Goal: Task Accomplishment & Management: Use online tool/utility

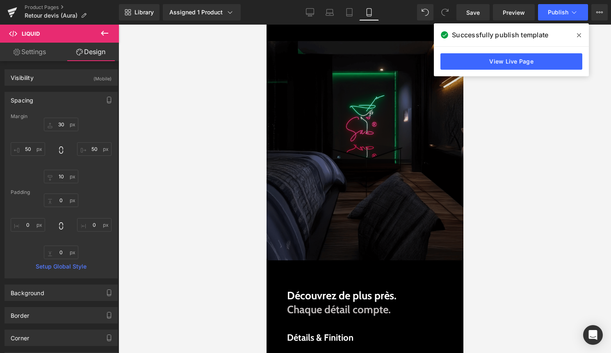
scroll to position [447, 0]
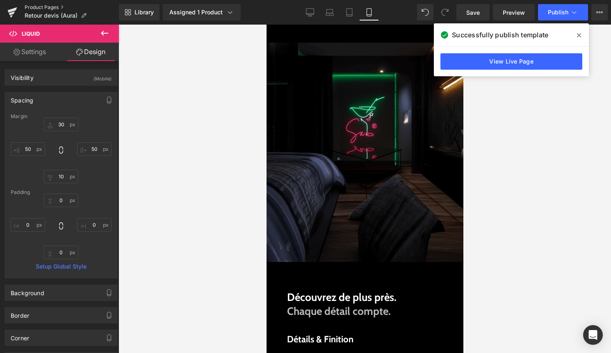
click at [40, 5] on link "Product Pages" at bounding box center [72, 7] width 94 height 7
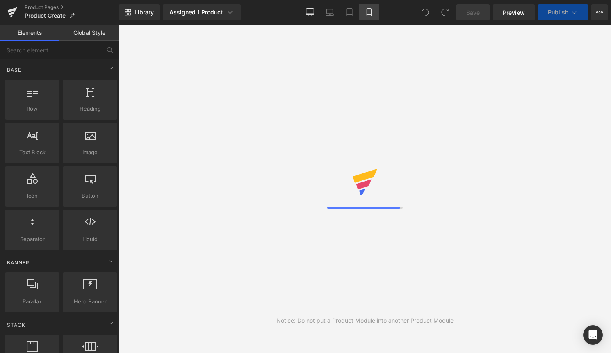
click at [371, 12] on icon at bounding box center [369, 12] width 8 height 8
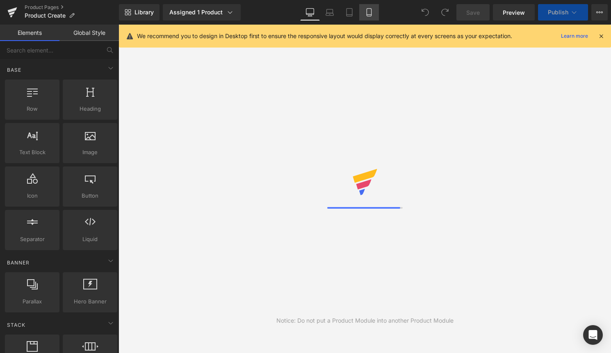
click at [366, 14] on icon at bounding box center [369, 12] width 8 height 8
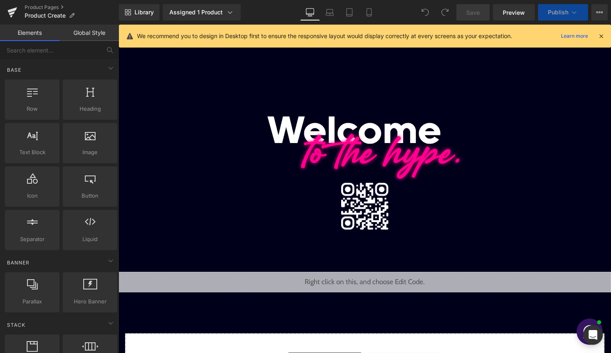
click at [605, 34] on div "We recommend you to design in Desktop first to ensure the responsive layout wou…" at bounding box center [365, 36] width 492 height 23
click at [603, 35] on icon at bounding box center [600, 35] width 7 height 7
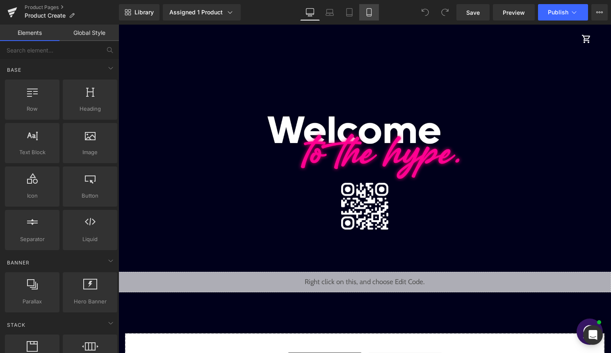
click at [377, 12] on link "Mobile" at bounding box center [369, 12] width 20 height 16
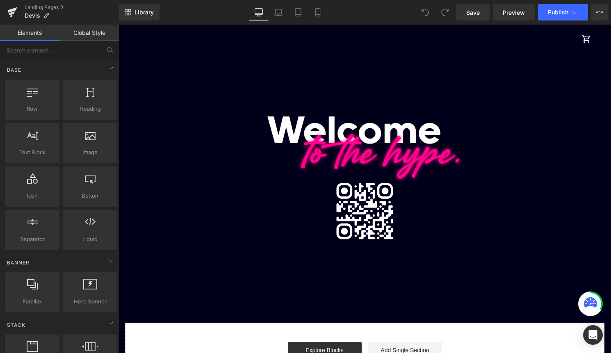
click at [47, 3] on div "Landing Pages Devis" at bounding box center [59, 12] width 119 height 25
click at [48, 6] on link "Landing Pages" at bounding box center [72, 7] width 94 height 7
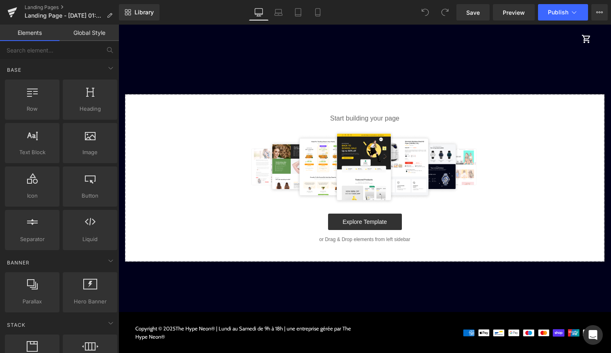
click at [322, 14] on link "Mobile" at bounding box center [318, 12] width 20 height 16
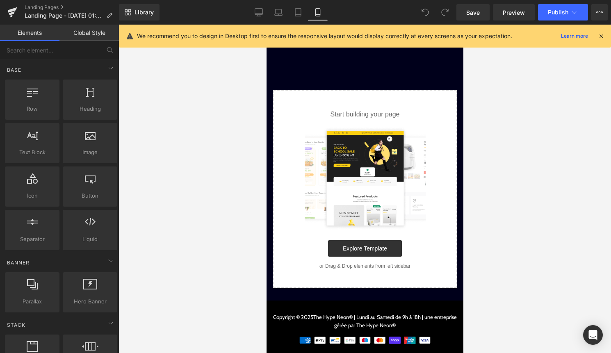
click at [602, 33] on icon at bounding box center [600, 35] width 7 height 7
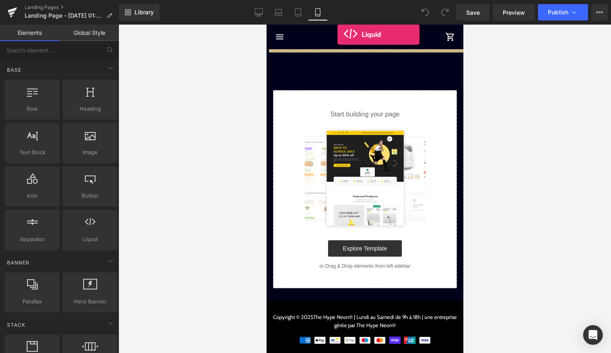
drag, startPoint x: 354, startPoint y: 252, endPoint x: 333, endPoint y: 43, distance: 209.3
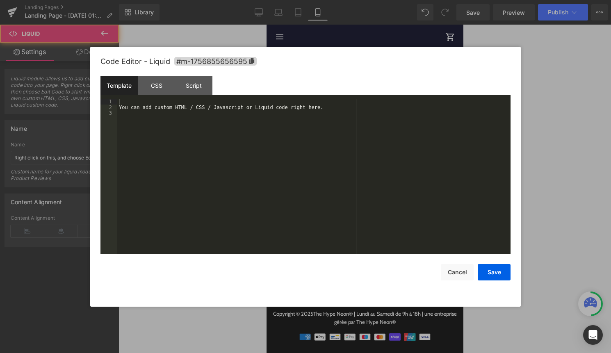
click at [377, 57] on div "Liquid" at bounding box center [364, 59] width 197 height 20
click at [362, 84] on div "Template CSS Script Data" at bounding box center [305, 87] width 410 height 23
click at [310, 146] on div "You can add custom HTML / CSS / Javascript or Liquid code right here." at bounding box center [313, 182] width 393 height 166
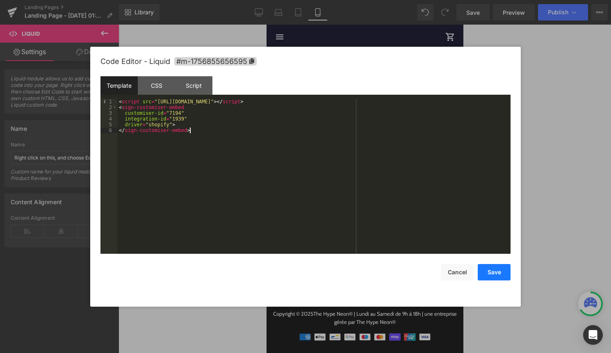
click at [491, 273] on button "Save" at bounding box center [494, 272] width 33 height 16
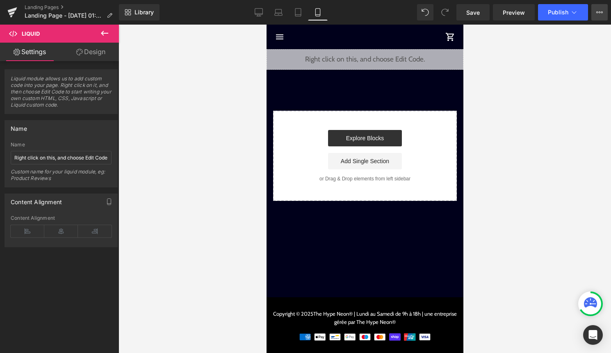
click at [607, 11] on button "View Live Page View with current Template Save Template to Library Schedule Pub…" at bounding box center [599, 12] width 16 height 16
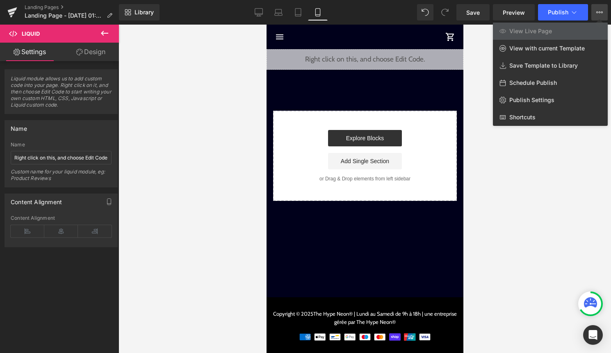
click at [546, 156] on div at bounding box center [364, 189] width 492 height 328
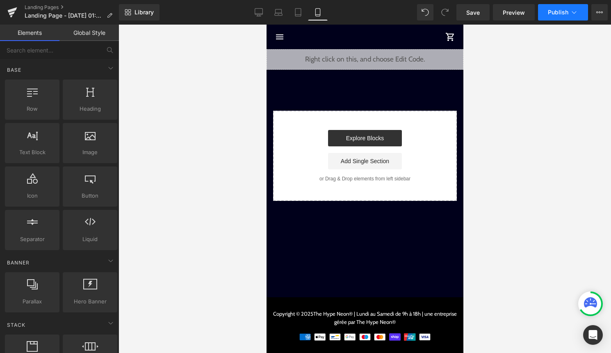
click at [562, 13] on span "Publish" at bounding box center [558, 12] width 20 height 7
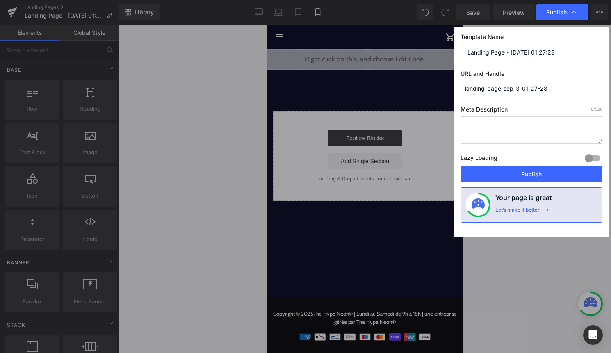
drag, startPoint x: 555, startPoint y: 90, endPoint x: 459, endPoint y: 87, distance: 96.0
click at [459, 87] on div "Template Name Landing Page - Sep 3, 01:27:28 URL and Handle landing-page-sep-3-…" at bounding box center [531, 132] width 155 height 211
type input "creer"
drag, startPoint x: 564, startPoint y: 51, endPoint x: 464, endPoint y: 51, distance: 99.6
click at [464, 52] on input "Landing Page - Sep 3, 01:27:28" at bounding box center [531, 52] width 142 height 16
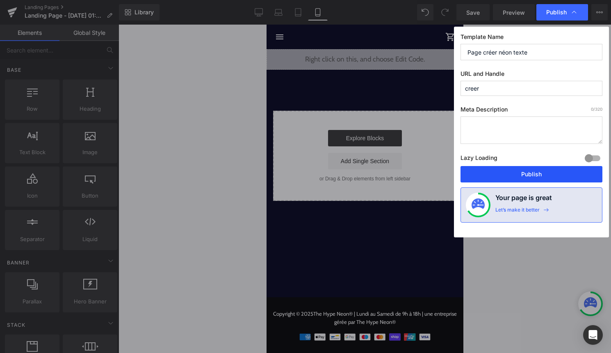
type input "Page créer néon texte"
click at [522, 173] on button "Publish" at bounding box center [531, 174] width 142 height 16
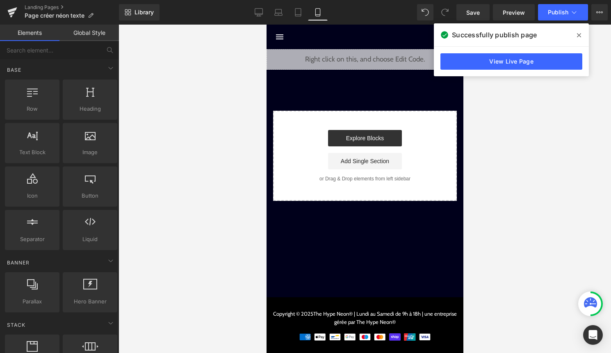
click at [578, 32] on icon at bounding box center [579, 35] width 4 height 7
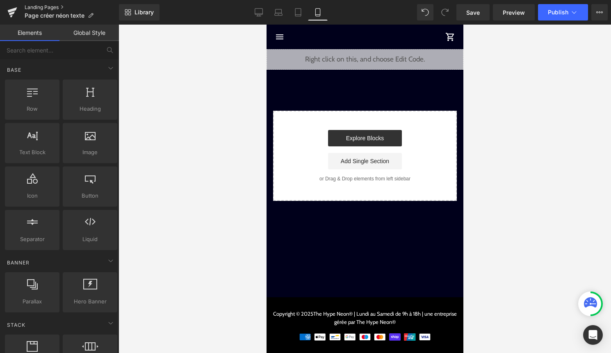
click at [58, 8] on link "Landing Pages" at bounding box center [72, 7] width 94 height 7
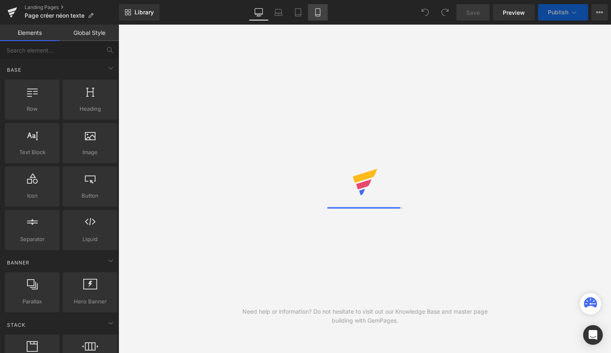
click at [316, 17] on link "Mobile" at bounding box center [318, 12] width 20 height 16
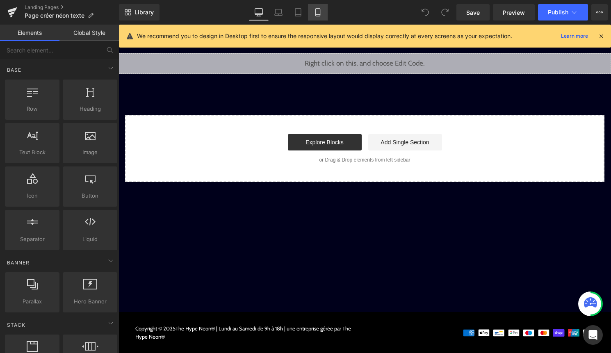
click at [316, 17] on link "Mobile" at bounding box center [318, 12] width 20 height 16
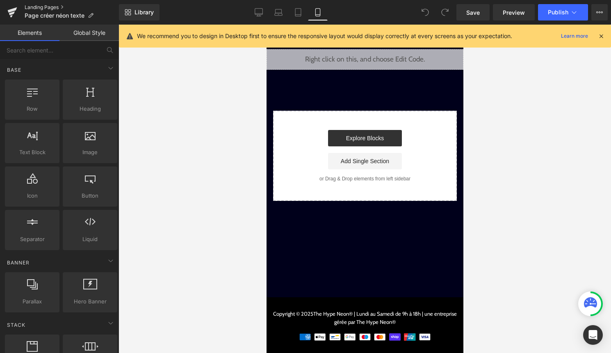
click at [43, 7] on link "Landing Pages" at bounding box center [72, 7] width 94 height 7
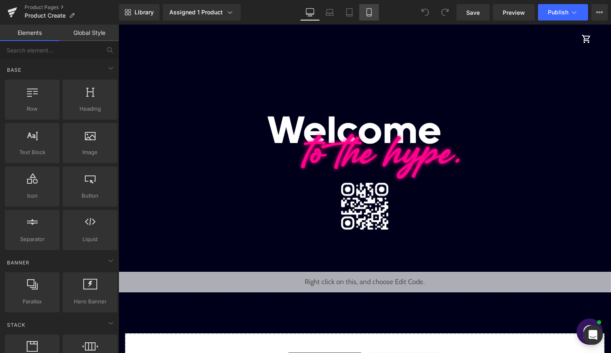
click at [369, 13] on icon at bounding box center [369, 12] width 8 height 8
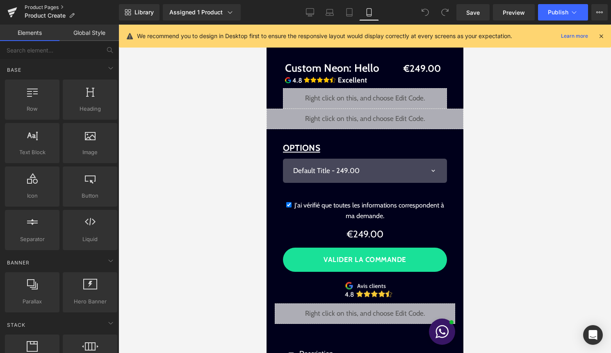
click at [52, 10] on link "Product Pages" at bounding box center [72, 7] width 94 height 7
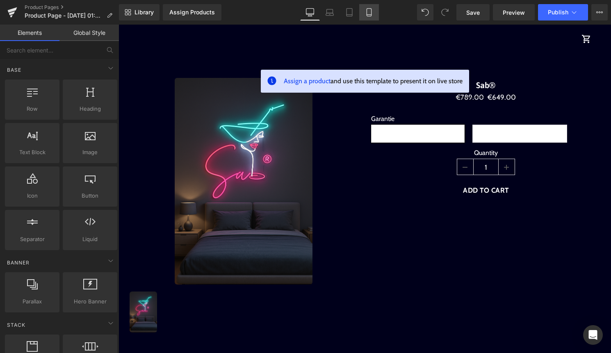
click at [370, 9] on icon at bounding box center [369, 12] width 8 height 8
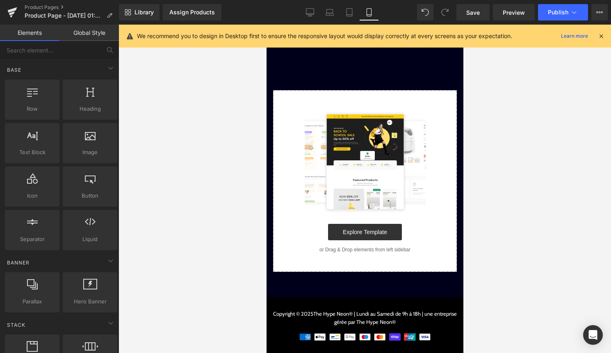
click at [602, 37] on icon at bounding box center [600, 35] width 7 height 7
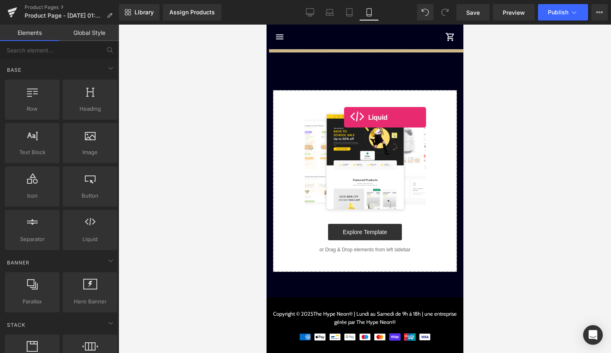
drag, startPoint x: 350, startPoint y: 259, endPoint x: 351, endPoint y: 106, distance: 152.9
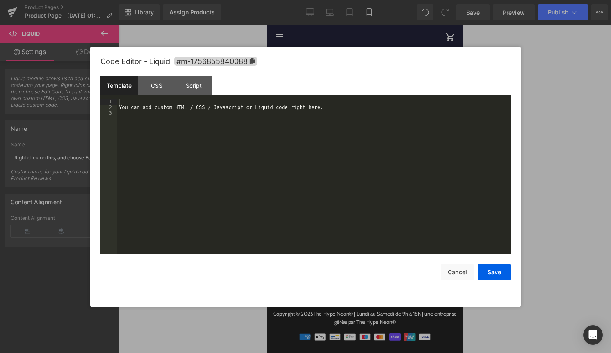
click at [374, 55] on div "Liquid" at bounding box center [364, 59] width 197 height 20
click at [298, 138] on div "You can add custom HTML / CSS / Javascript or Liquid code right here." at bounding box center [313, 182] width 393 height 166
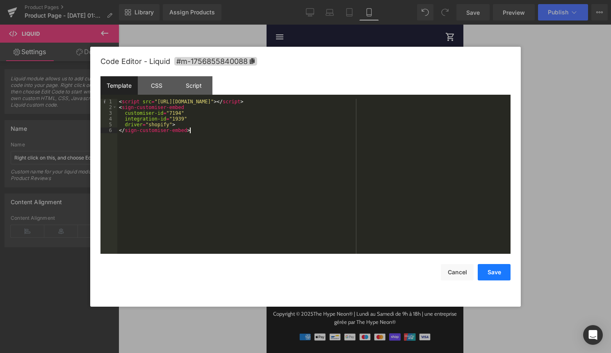
click at [492, 269] on button "Save" at bounding box center [494, 272] width 33 height 16
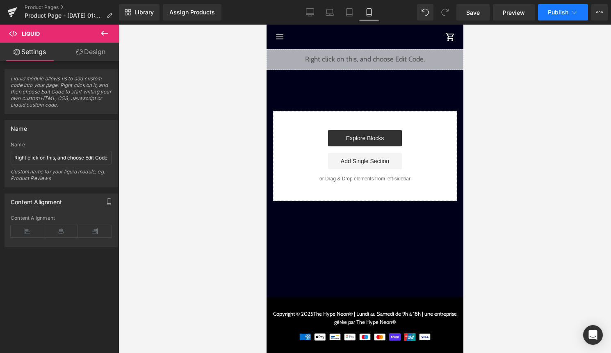
click at [580, 13] on button "Publish" at bounding box center [563, 12] width 50 height 16
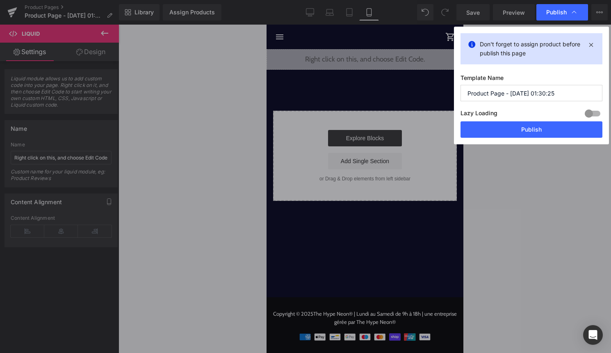
drag, startPoint x: 563, startPoint y: 93, endPoint x: 466, endPoint y: 91, distance: 96.8
click at [466, 91] on input "Product Page - Sep 3, 01:30:25" at bounding box center [531, 93] width 142 height 16
click at [542, 135] on button "Publish" at bounding box center [531, 129] width 142 height 16
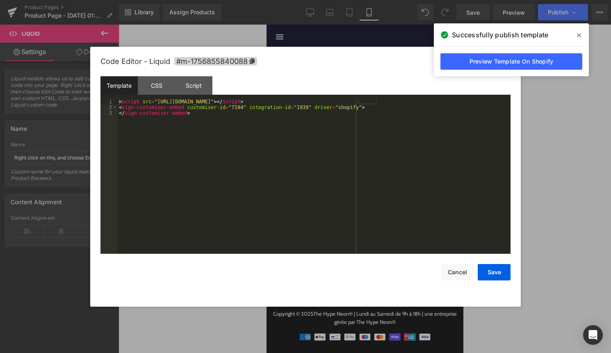
click at [374, 55] on icon at bounding box center [373, 55] width 5 height 5
click at [334, 150] on div "< script src = "https://integrations.signcustomiser.com/sign-customiser-embed.j…" at bounding box center [313, 182] width 393 height 166
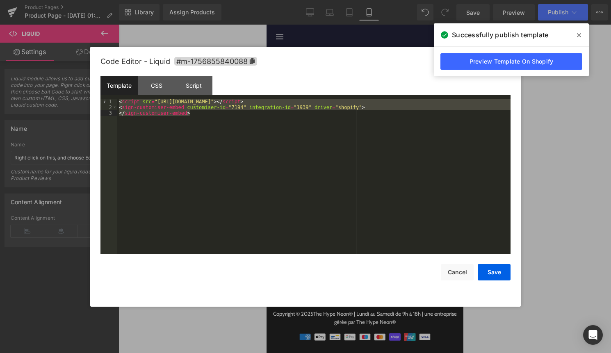
scroll to position [448, 0]
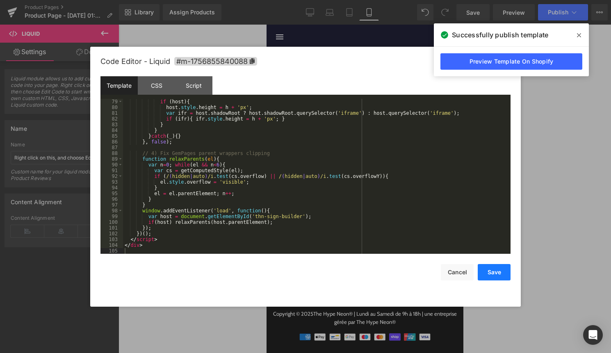
click at [485, 271] on button "Save" at bounding box center [494, 272] width 33 height 16
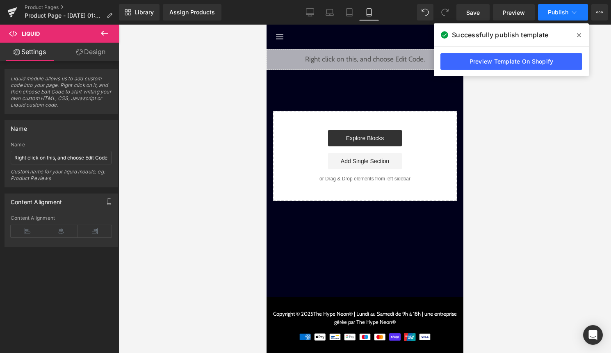
click at [560, 14] on span "Publish" at bounding box center [558, 12] width 20 height 7
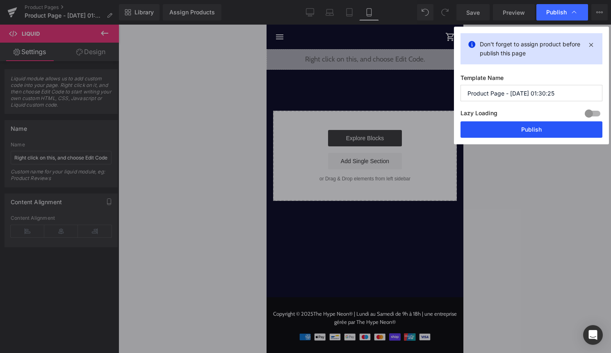
click at [532, 125] on button "Publish" at bounding box center [531, 129] width 142 height 16
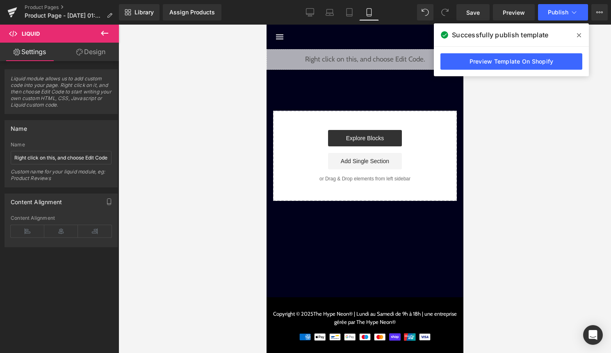
click at [371, 57] on div "Liquid" at bounding box center [364, 59] width 197 height 20
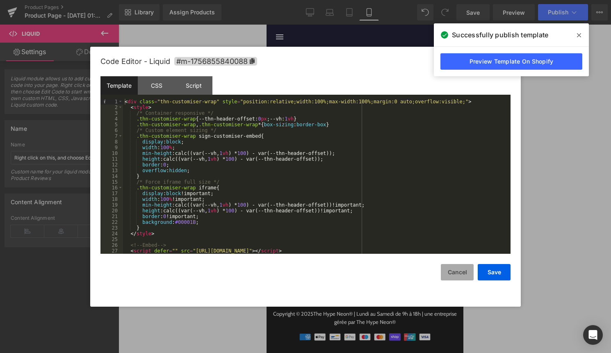
click at [452, 270] on button "Cancel" at bounding box center [457, 272] width 33 height 16
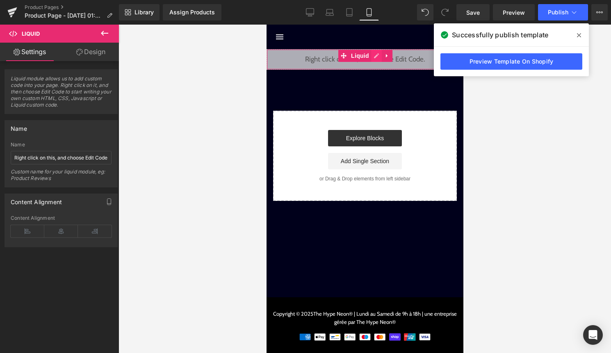
click at [378, 56] on div "Liquid" at bounding box center [364, 59] width 197 height 20
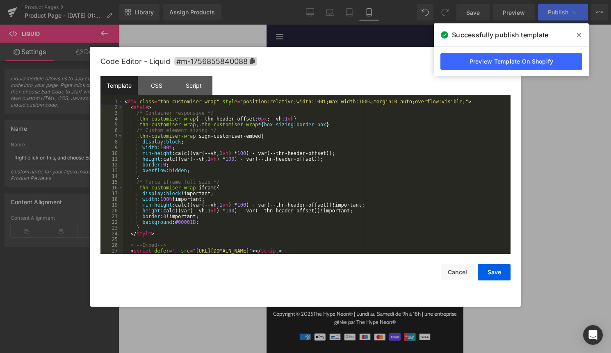
click at [342, 120] on div "< div class = "thn-customiser-wrap" style = "position:relative;width:100%;max-w…" at bounding box center [315, 185] width 384 height 172
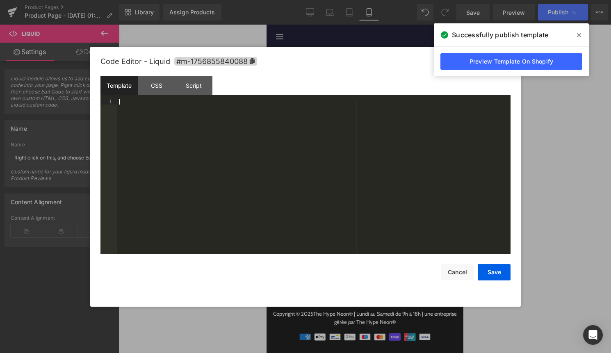
scroll to position [373, 0]
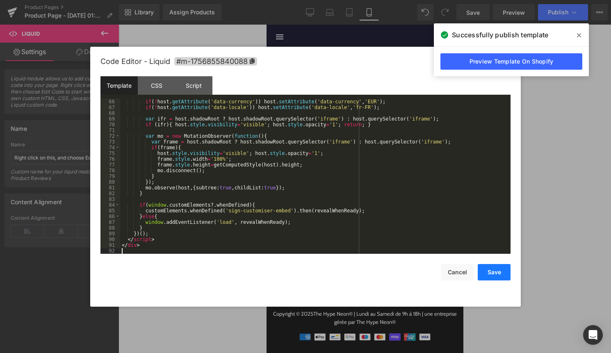
click at [502, 267] on button "Save" at bounding box center [494, 272] width 33 height 16
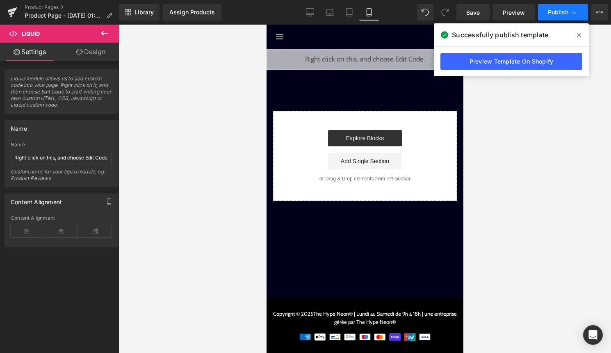
click at [548, 12] on span "Publish" at bounding box center [558, 12] width 20 height 7
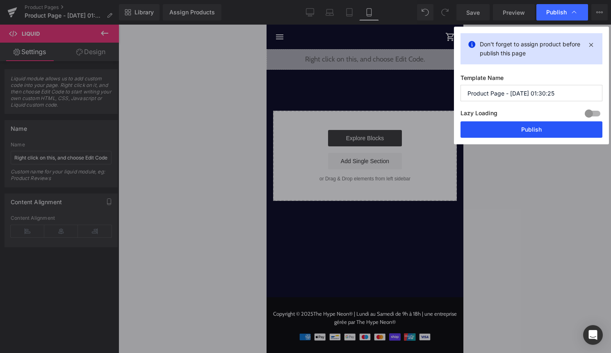
click at [517, 131] on button "Publish" at bounding box center [531, 129] width 142 height 16
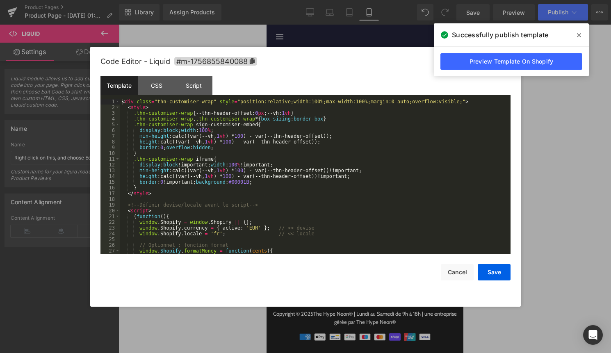
click at [376, 52] on div "Liquid" at bounding box center [364, 59] width 197 height 20
click at [314, 136] on div "< div class = "thn-customiser-wrap" style = "position:relative;width:100%;max-w…" at bounding box center [313, 182] width 387 height 166
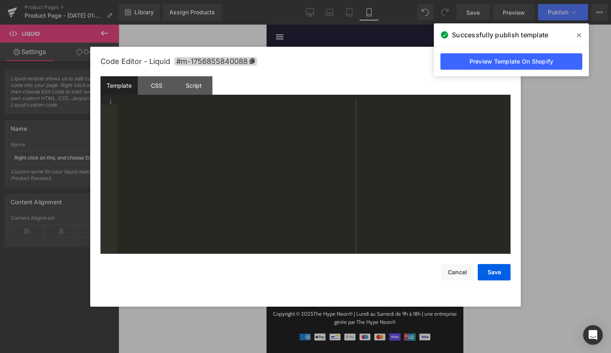
scroll to position [534, 0]
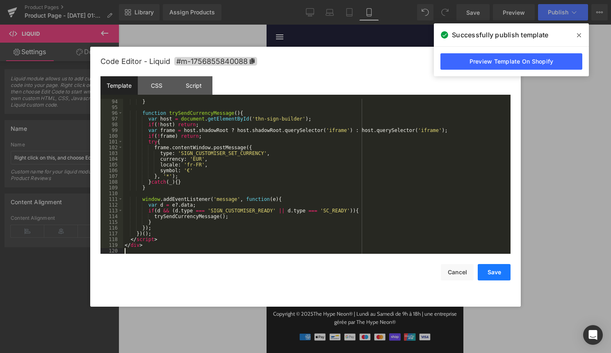
click at [497, 268] on button "Save" at bounding box center [494, 272] width 33 height 16
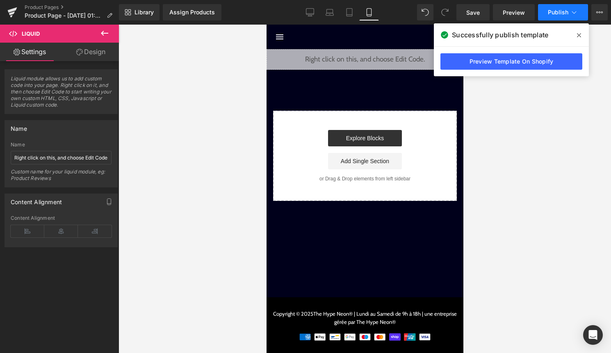
click at [562, 19] on button "Publish" at bounding box center [563, 12] width 50 height 16
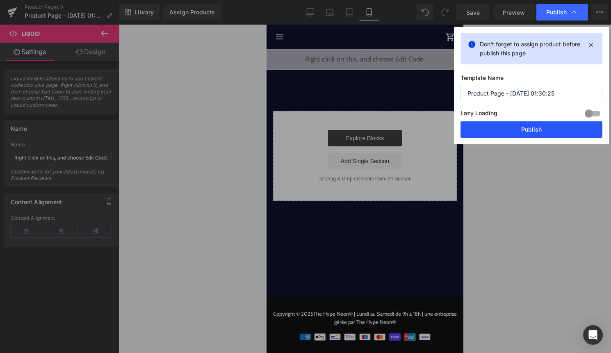
click at [544, 131] on button "Publish" at bounding box center [531, 129] width 142 height 16
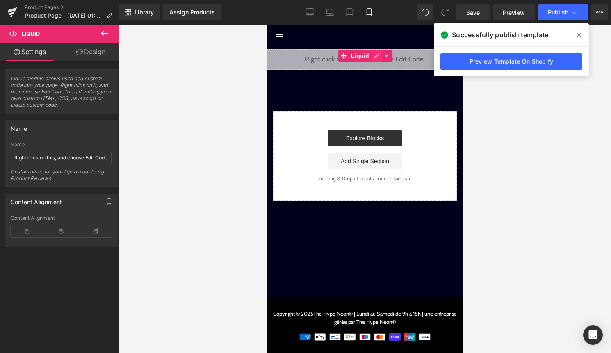
click at [374, 58] on div "Liquid" at bounding box center [364, 59] width 197 height 20
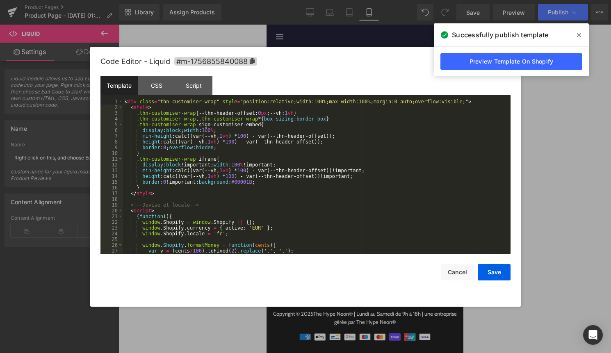
click at [326, 143] on div "< div class = "thn-customiser-wrap" style = "position:relative;width:100%;max-w…" at bounding box center [315, 182] width 384 height 166
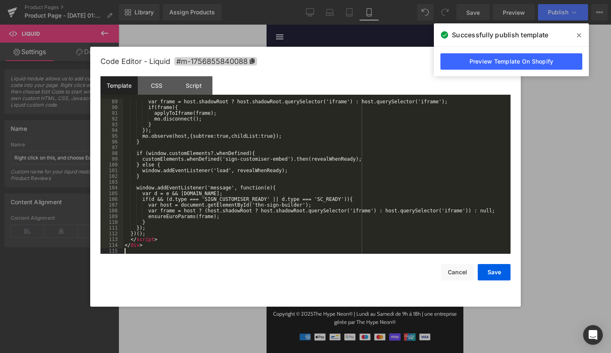
scroll to position [505, 0]
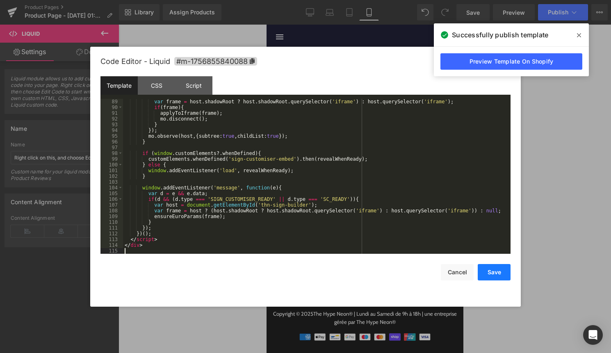
click at [495, 276] on button "Save" at bounding box center [494, 272] width 33 height 16
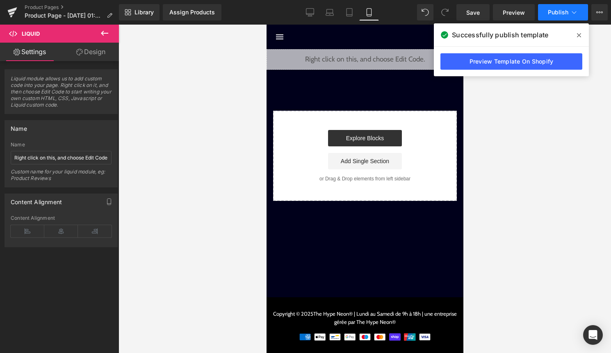
click at [564, 14] on span "Publish" at bounding box center [558, 12] width 20 height 7
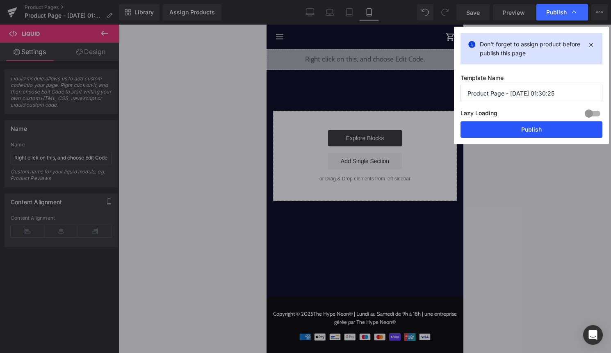
click at [532, 133] on button "Publish" at bounding box center [531, 129] width 142 height 16
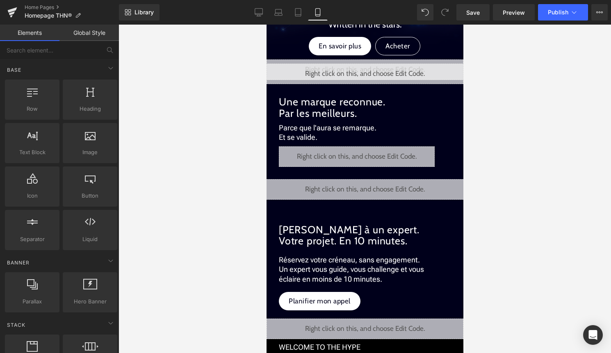
scroll to position [753, 0]
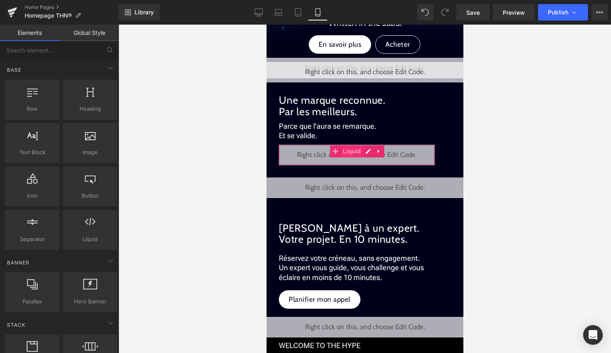
click at [350, 151] on span "Liquid" at bounding box center [351, 151] width 22 height 12
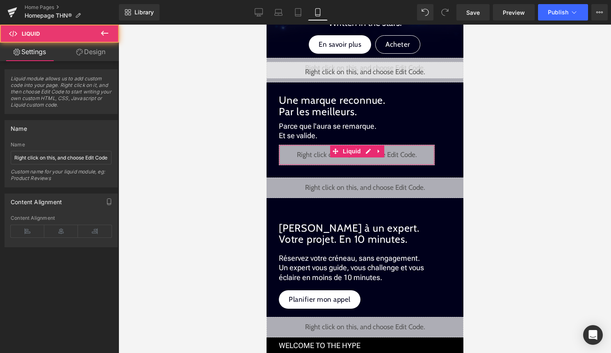
click at [102, 56] on link "Design" at bounding box center [90, 52] width 59 height 18
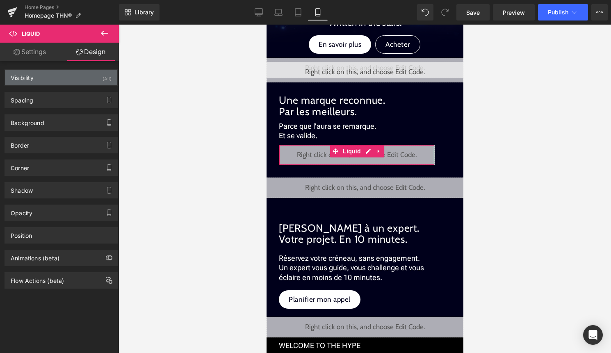
click at [99, 79] on div "Visibility (All)" at bounding box center [61, 78] width 112 height 16
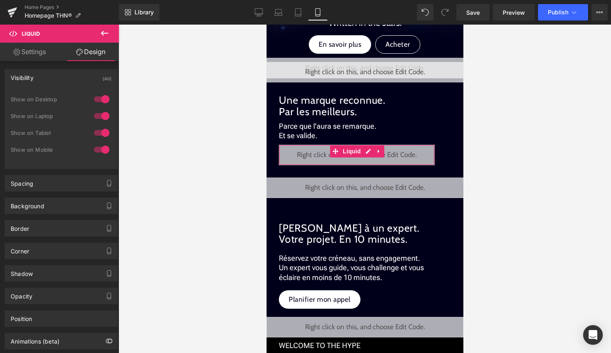
click at [98, 95] on div at bounding box center [102, 99] width 20 height 13
click at [98, 118] on div at bounding box center [102, 115] width 20 height 13
click at [98, 130] on div at bounding box center [102, 132] width 20 height 13
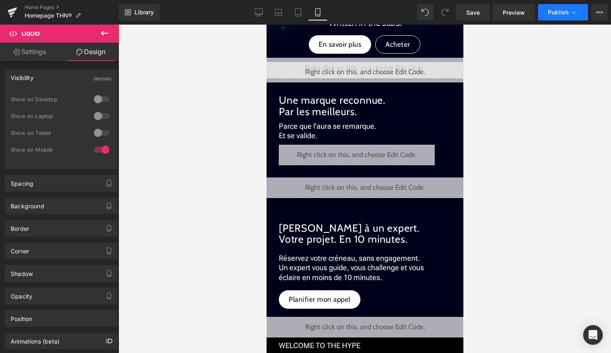
click at [563, 20] on button "Publish" at bounding box center [563, 12] width 50 height 16
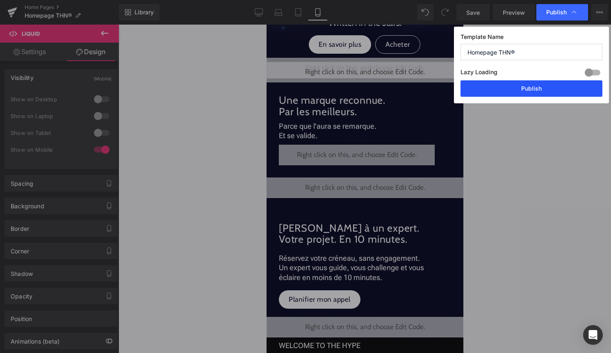
click at [536, 88] on button "Publish" at bounding box center [531, 88] width 142 height 16
